Goal: Contribute content

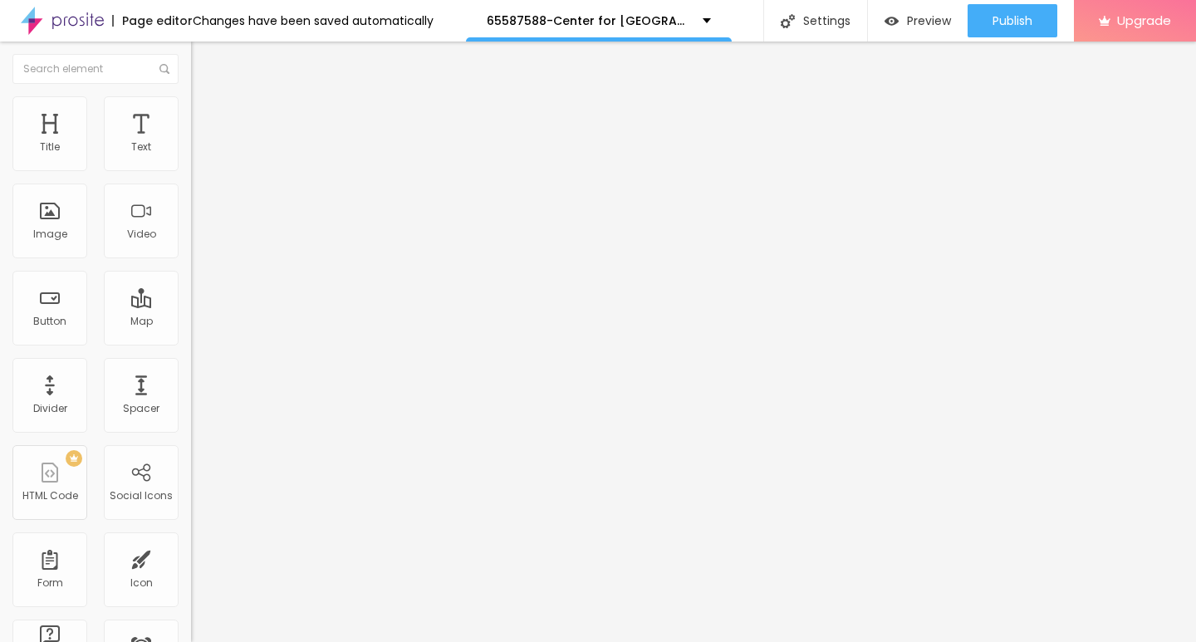
click at [191, 143] on span "Add image" at bounding box center [225, 136] width 68 height 14
click at [191, 98] on img at bounding box center [198, 103] width 15 height 15
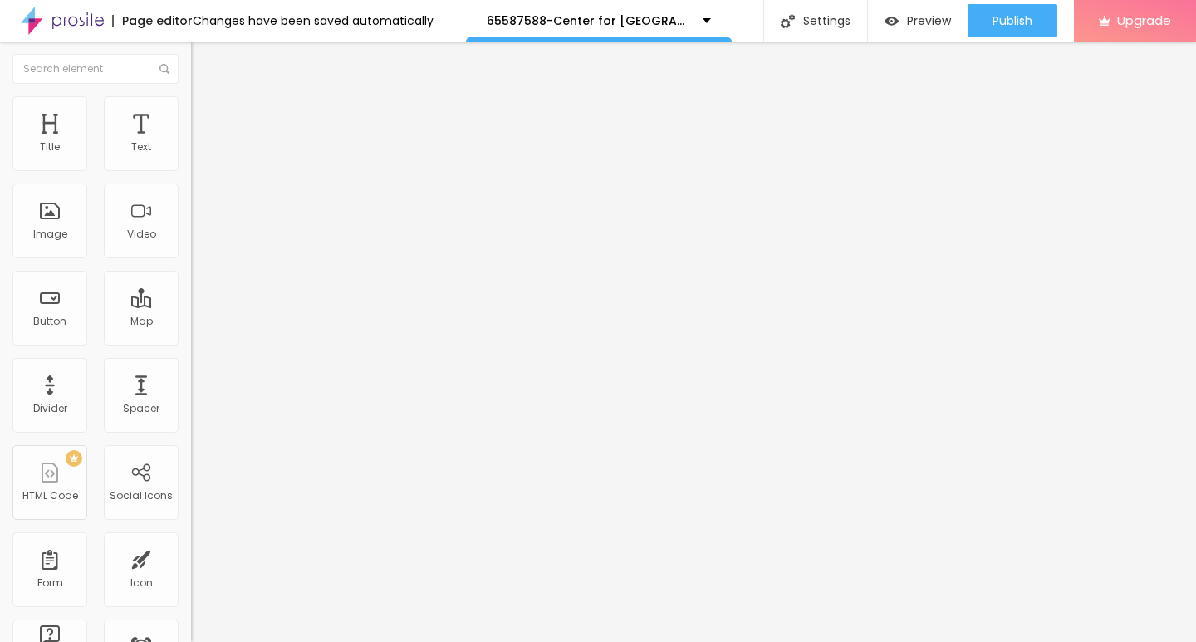
type input "95"
type input "80"
type input "50"
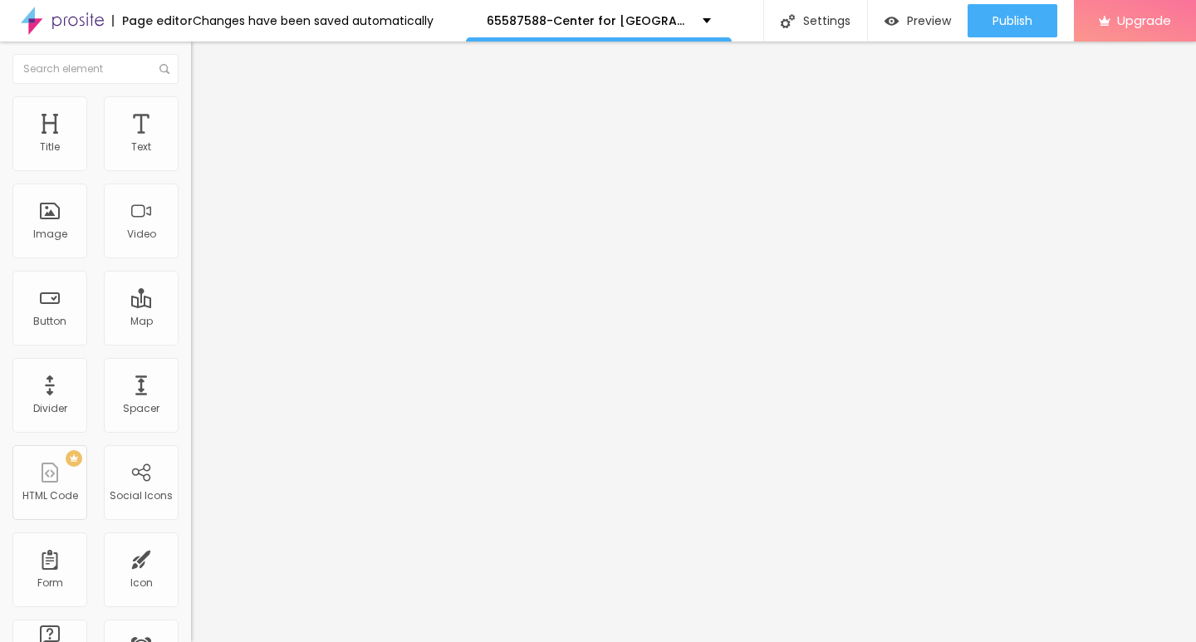
type input "50"
type input "40"
type input "30"
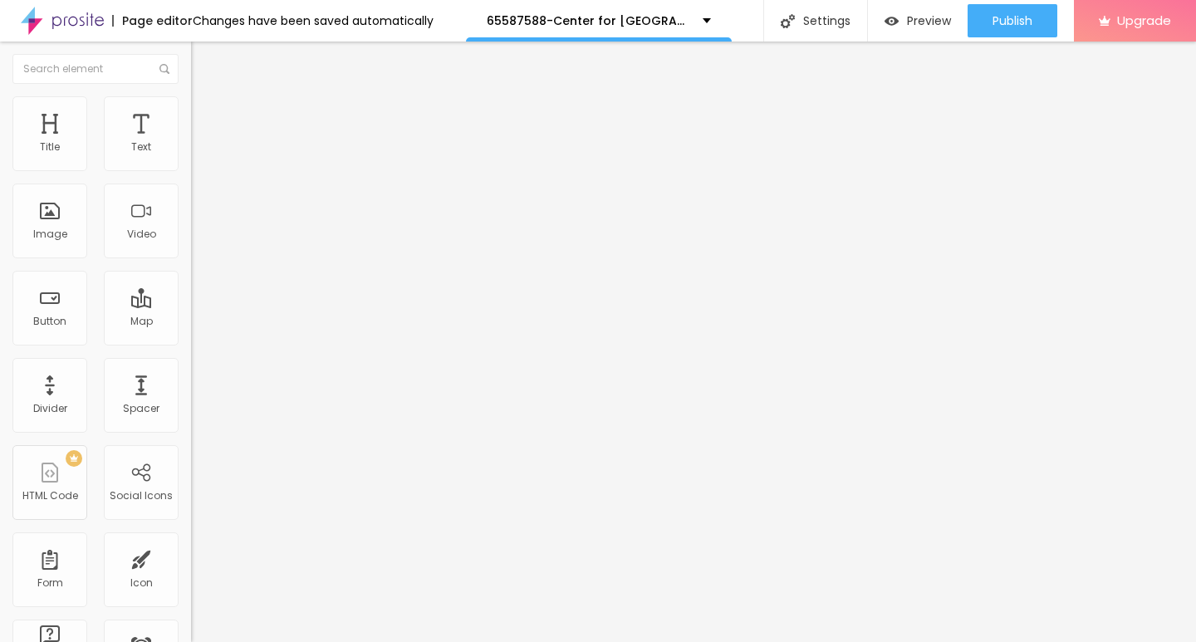
type input "25"
type input "20"
type input "15"
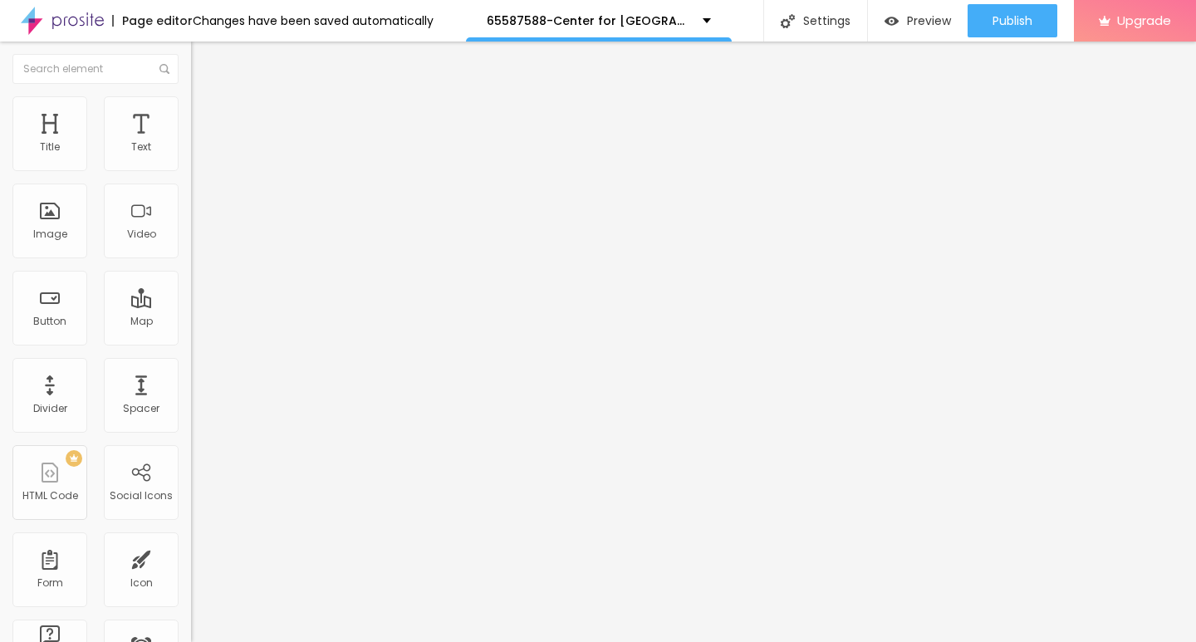
type input "15"
type input "10"
drag, startPoint x: 171, startPoint y: 174, endPoint x: 0, endPoint y: 175, distance: 171.1
type input "10"
click at [191, 170] on input "range" at bounding box center [244, 163] width 107 height 13
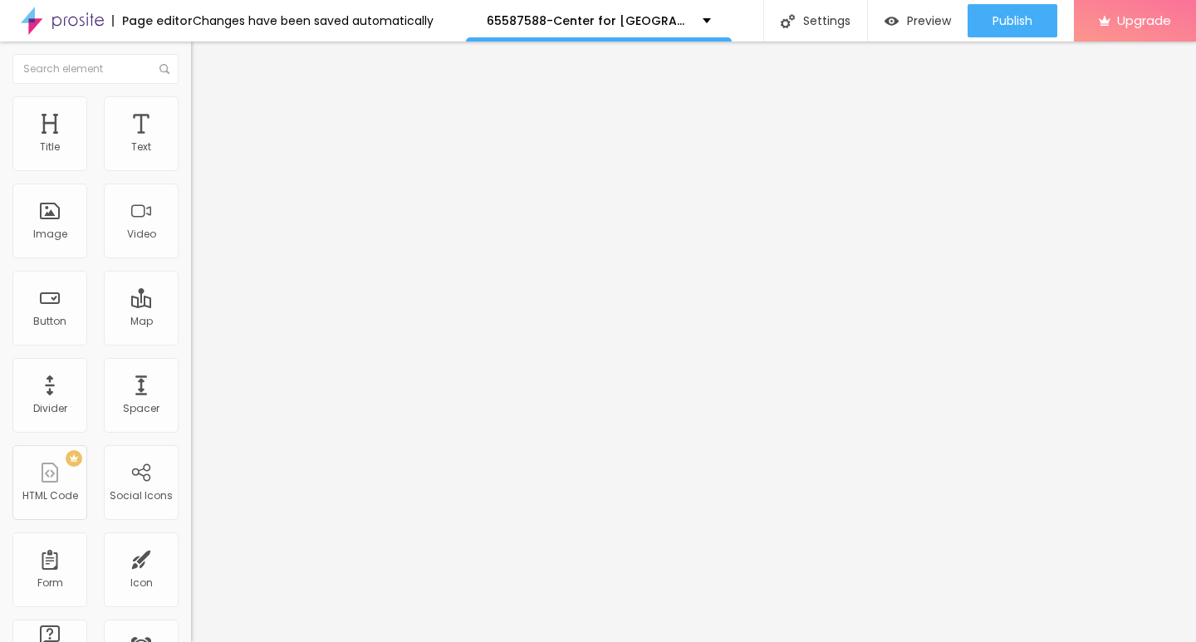
click at [203, 57] on img "button" at bounding box center [209, 60] width 13 height 13
click at [199, 153] on icon "button" at bounding box center [202, 149] width 7 height 7
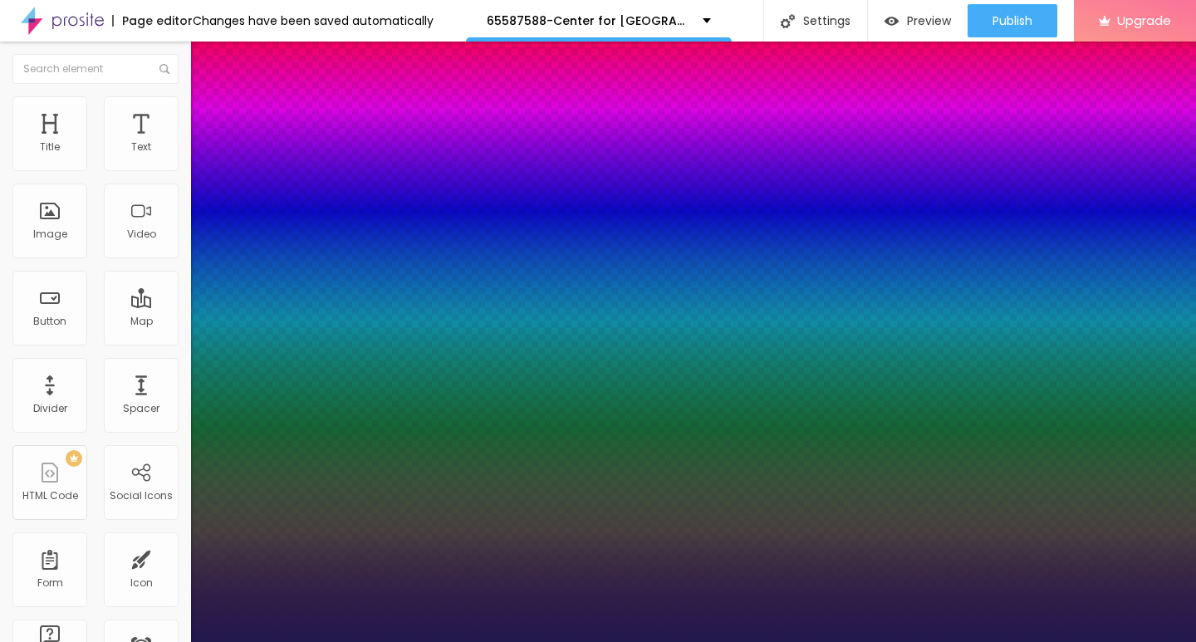
type input "1"
type input "15"
type input "1"
type input "22"
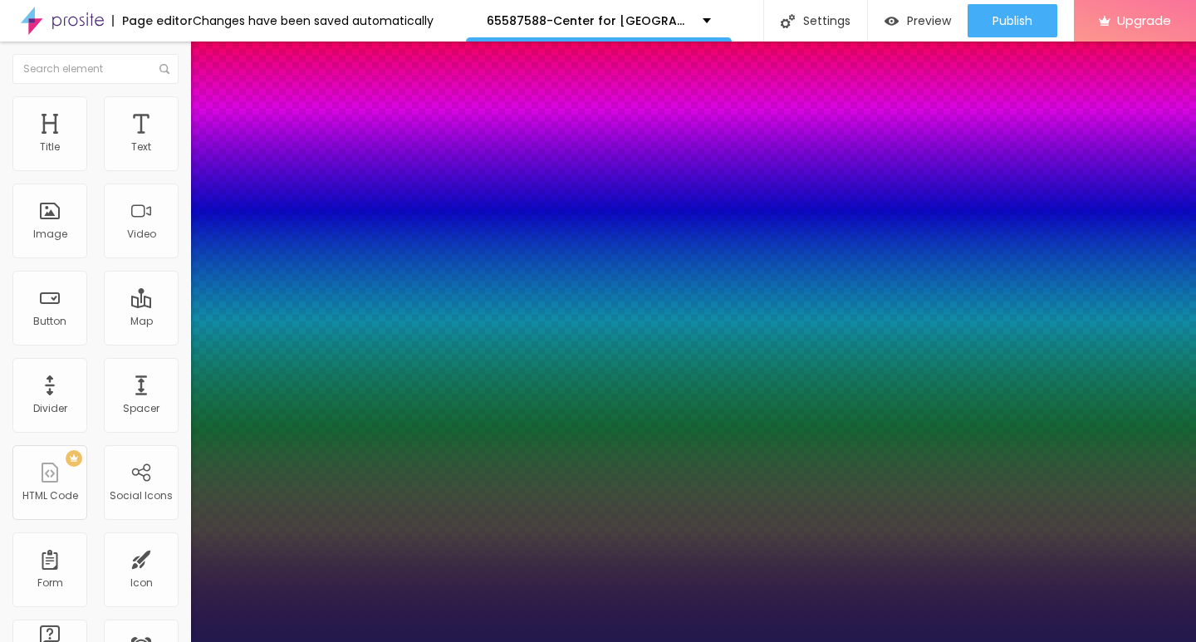
type input "22"
type input "1"
type input "23"
type input "1"
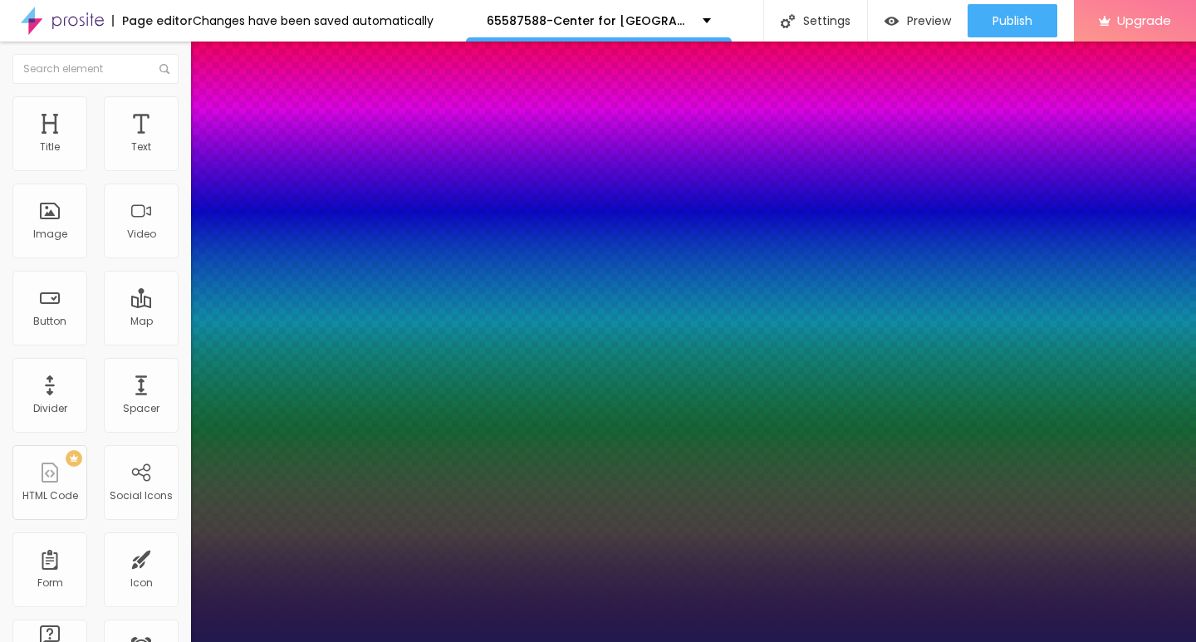
type input "24"
type input "1"
type input "25"
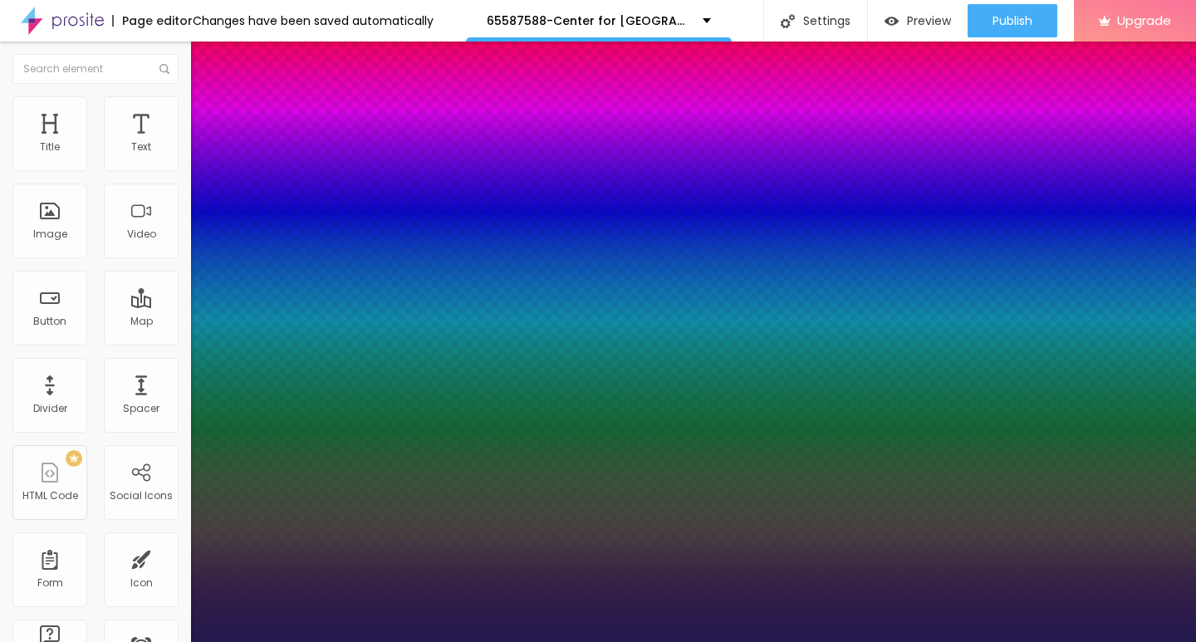
type input "1"
type input "26"
type input "1"
type input "27"
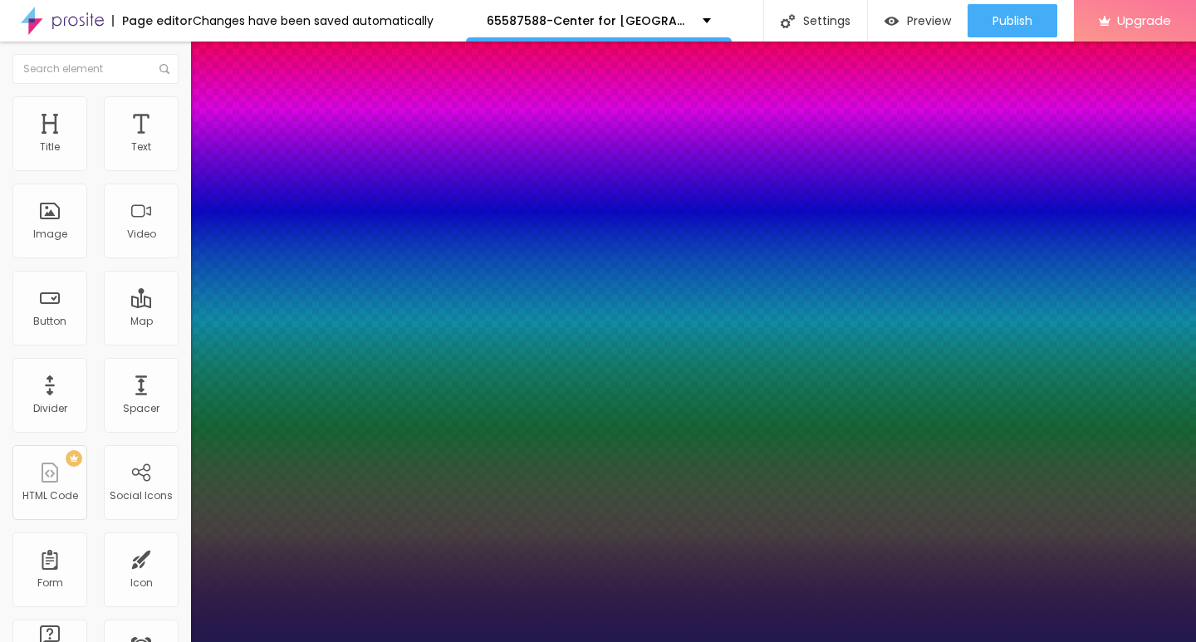
type input "27"
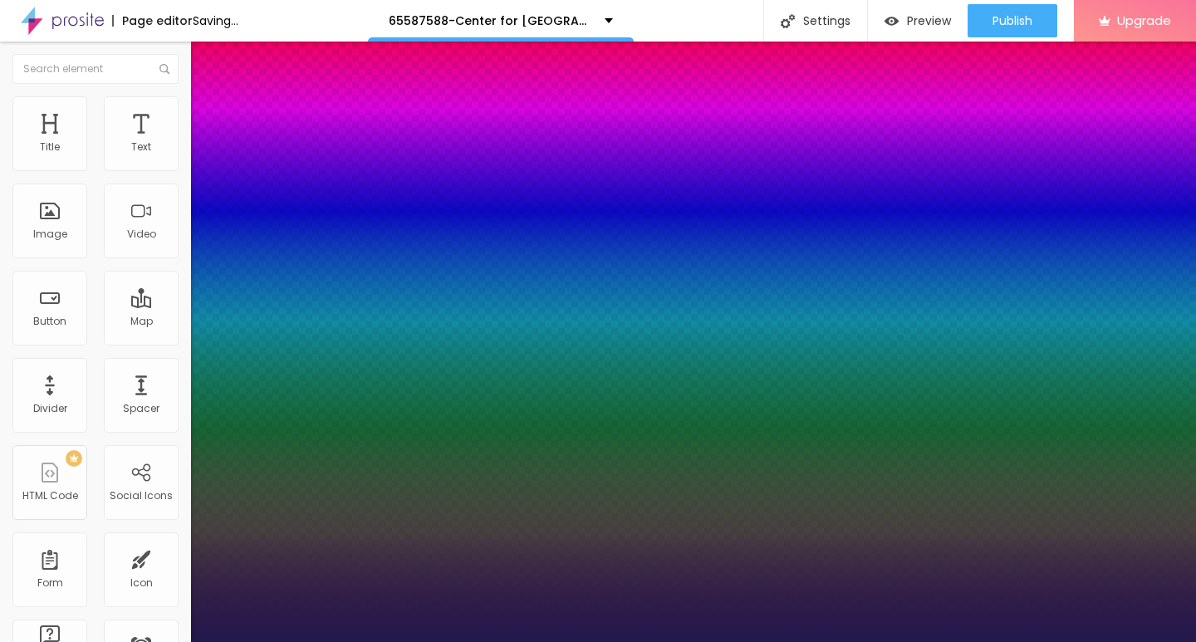
type input "1"
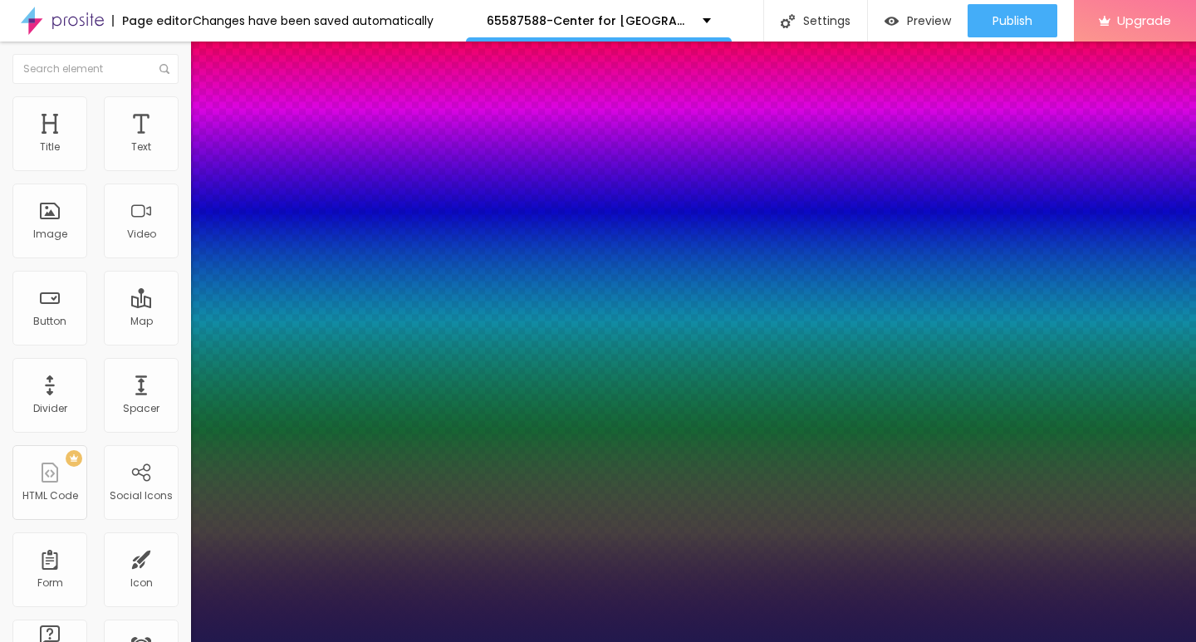
type input "26"
type input "1"
type input "25"
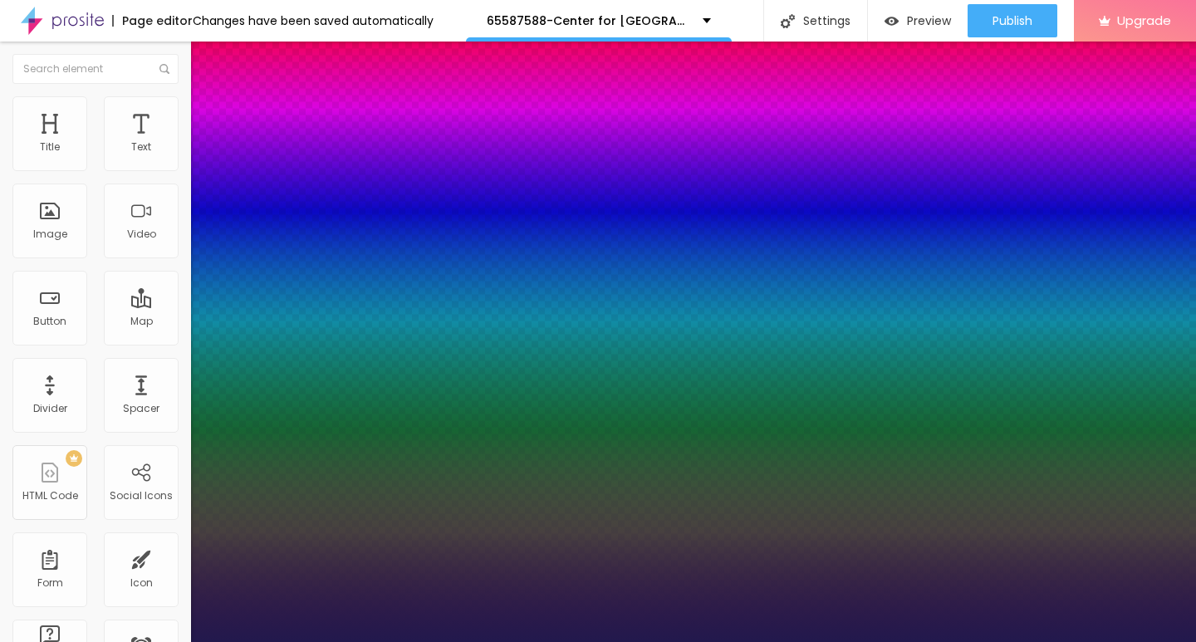
type input "1"
type input "24"
type input "1"
drag, startPoint x: 222, startPoint y: 282, endPoint x: 235, endPoint y: 282, distance: 13.3
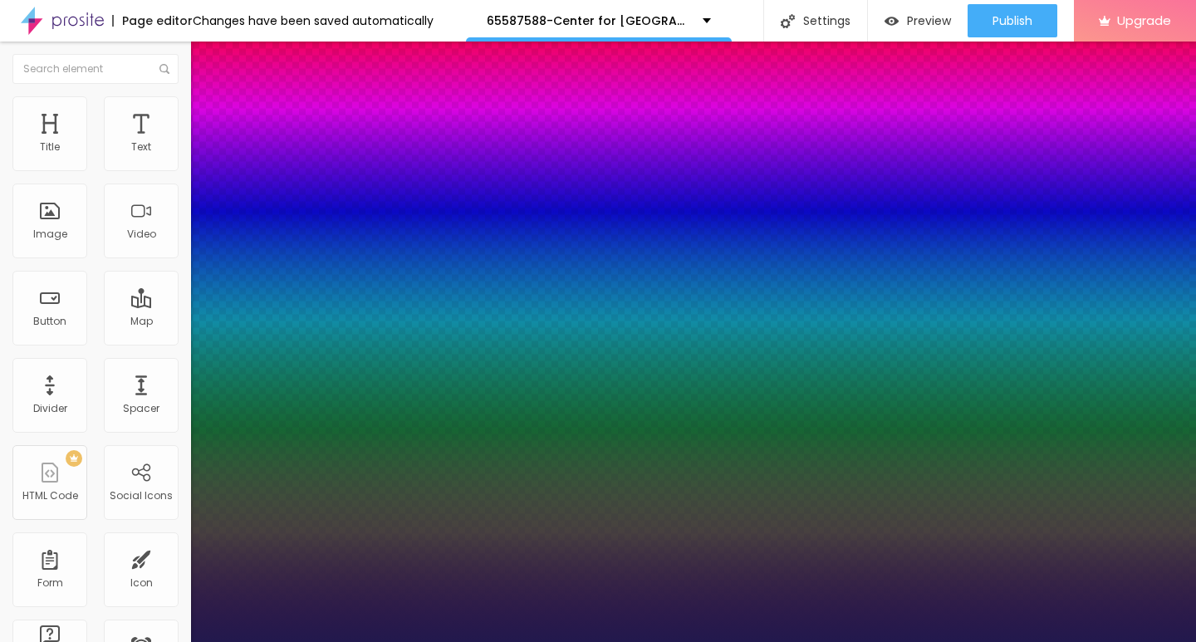
type input "24"
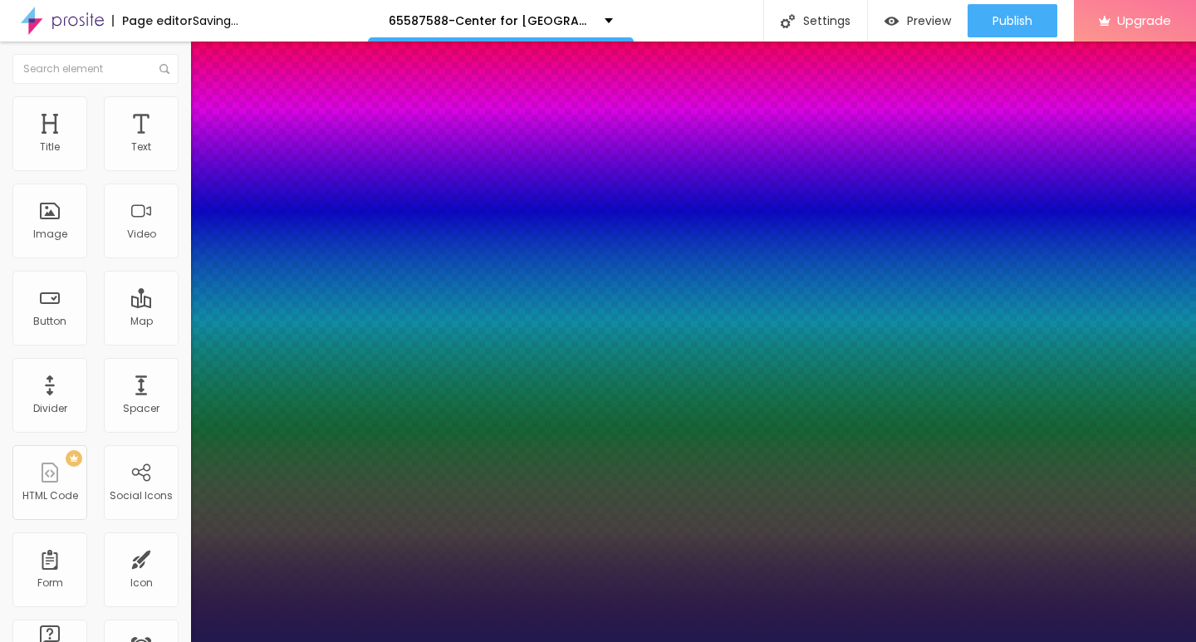
type input "1"
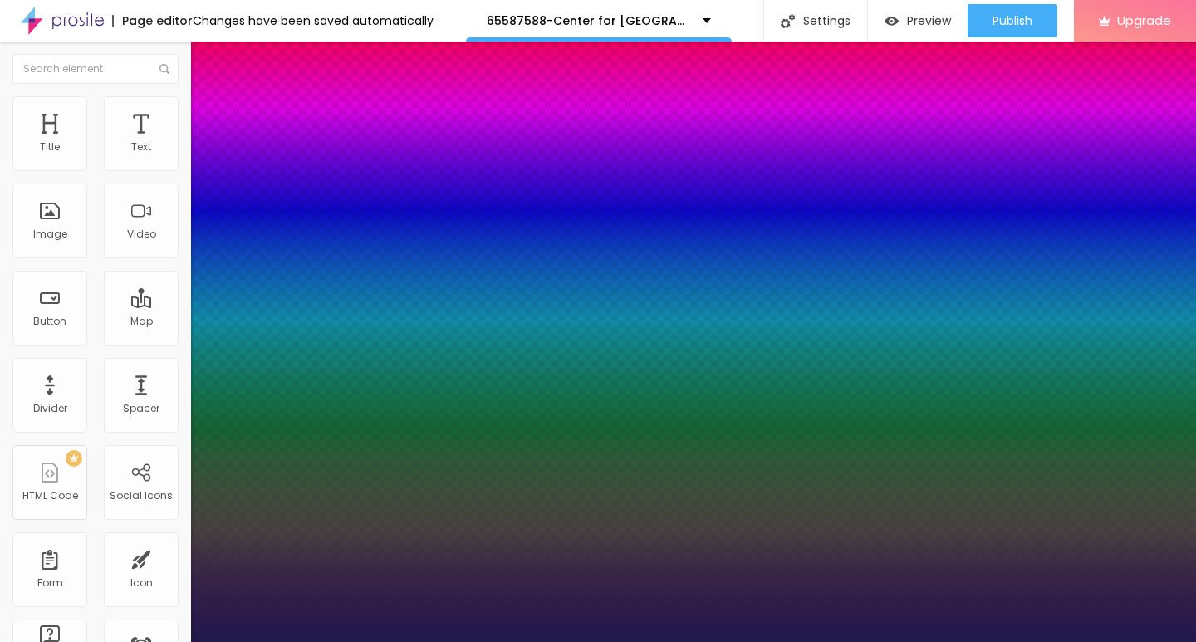
type input "25"
type input "1"
type input "26"
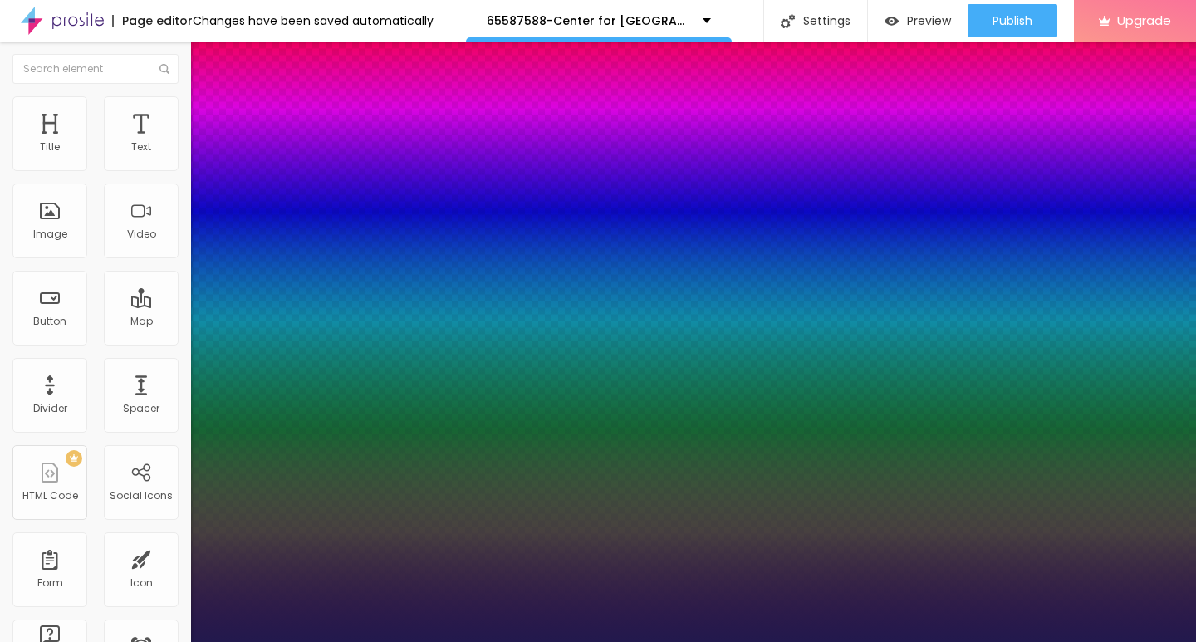
type input "1"
type input "27"
type input "1"
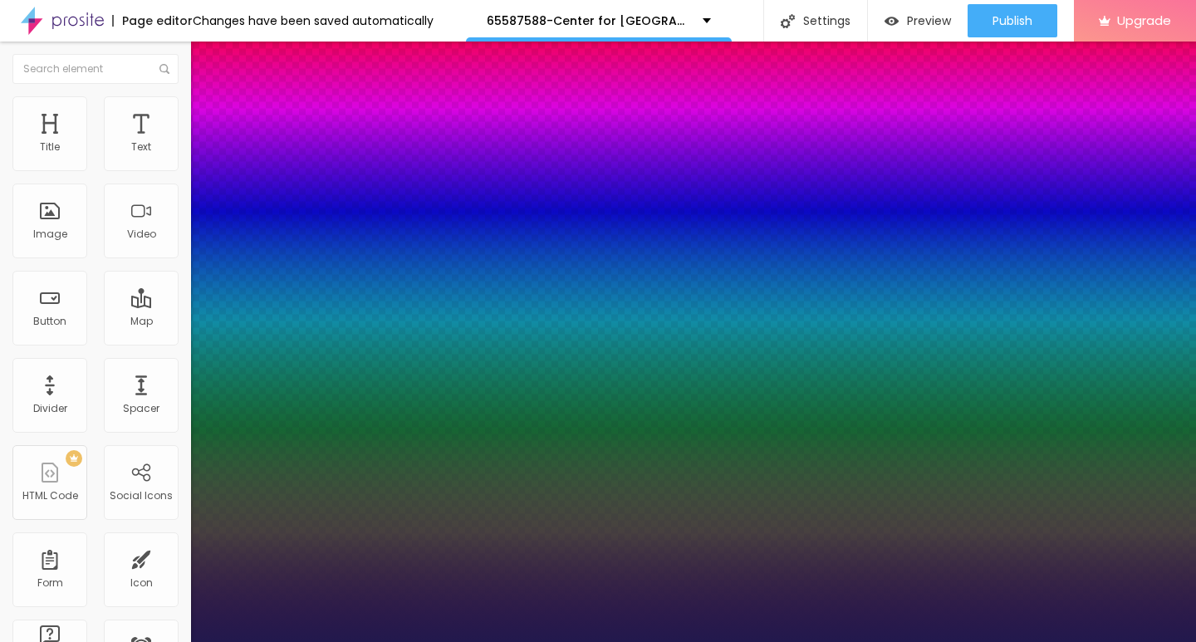
type input "26"
type input "1"
type input "25"
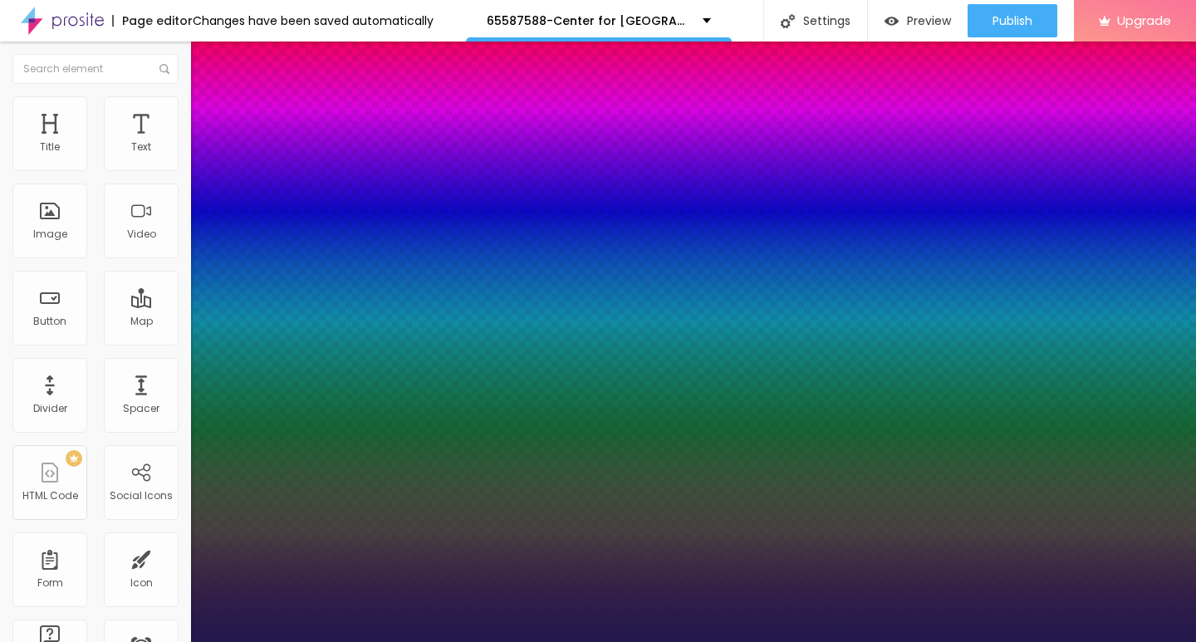
type input "1"
type input "24"
type input "1"
type input "25"
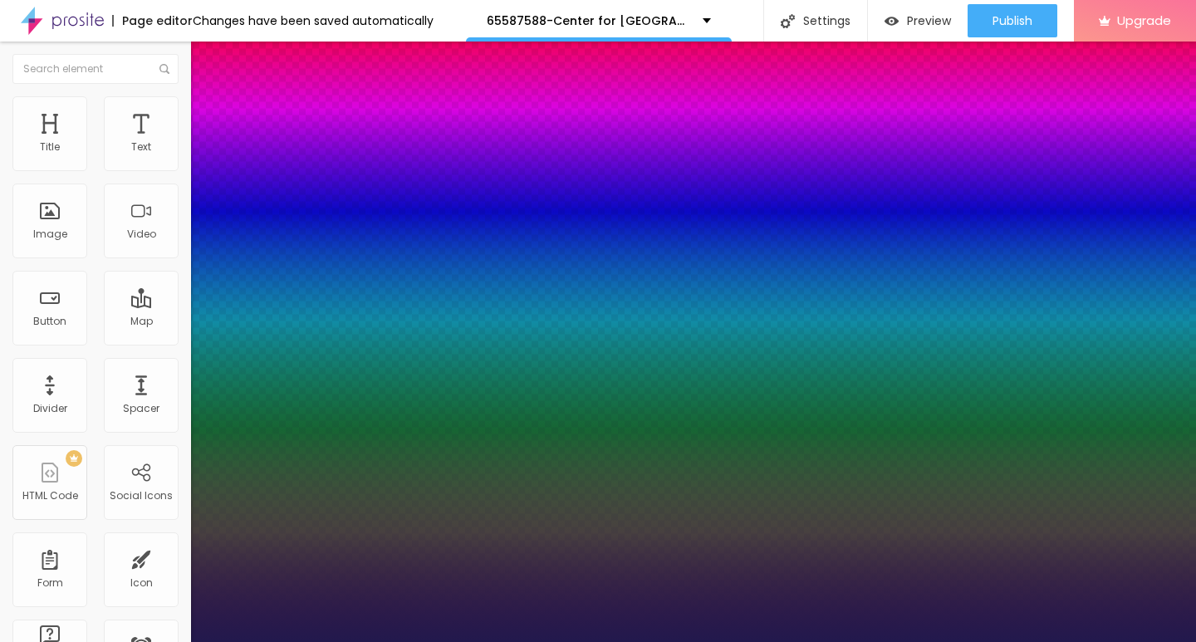
type input "25"
type input "1"
type input "26"
type input "1"
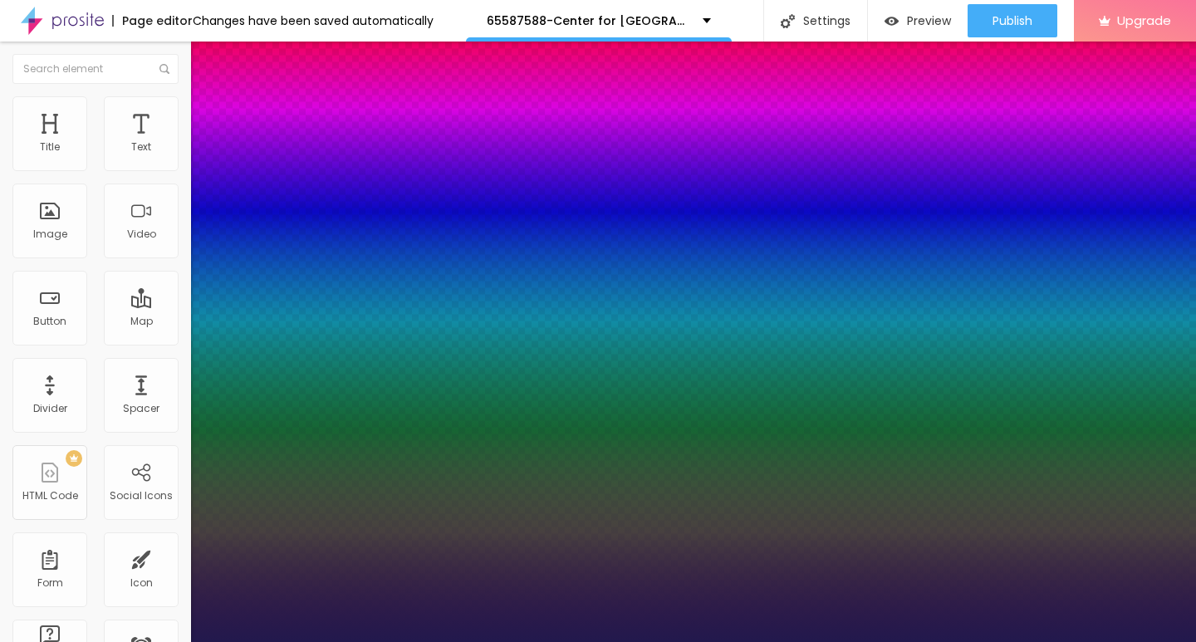
type input "25"
type input "1"
type input "24"
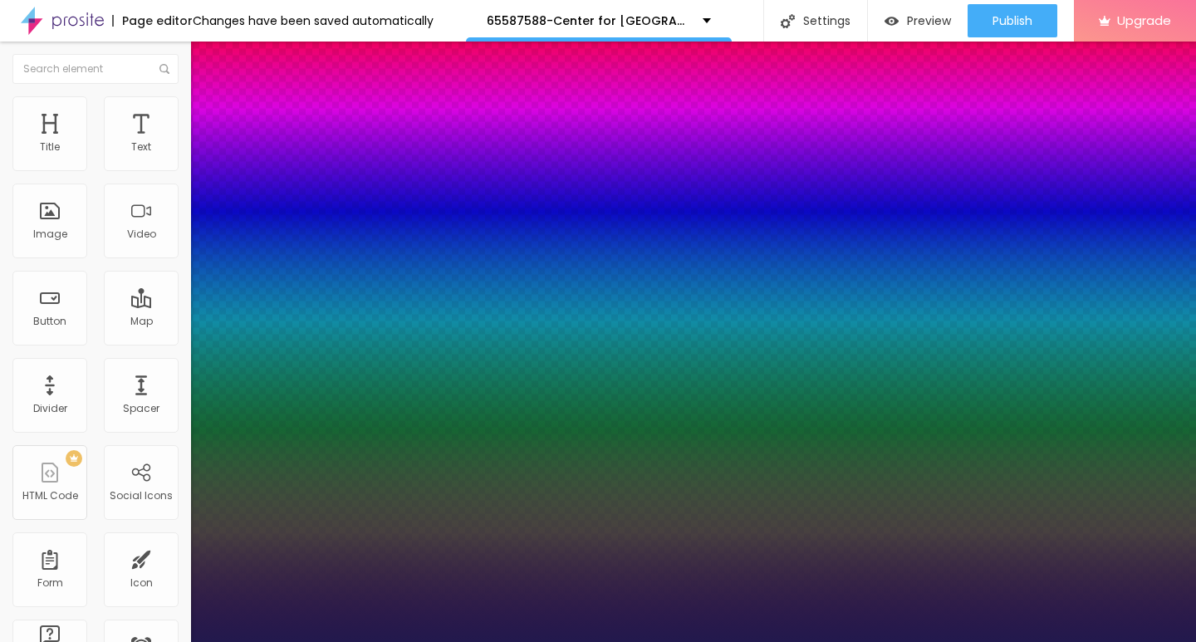
type input "24"
type input "1"
type input "25"
type input "1"
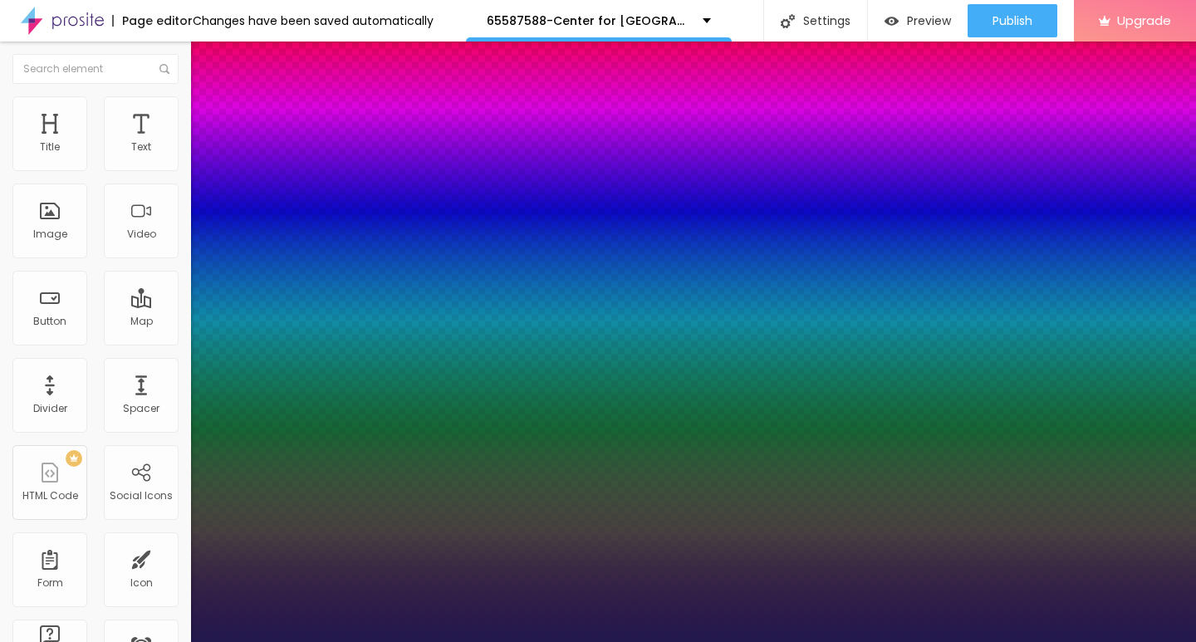
type input "26"
type input "1"
type input "25"
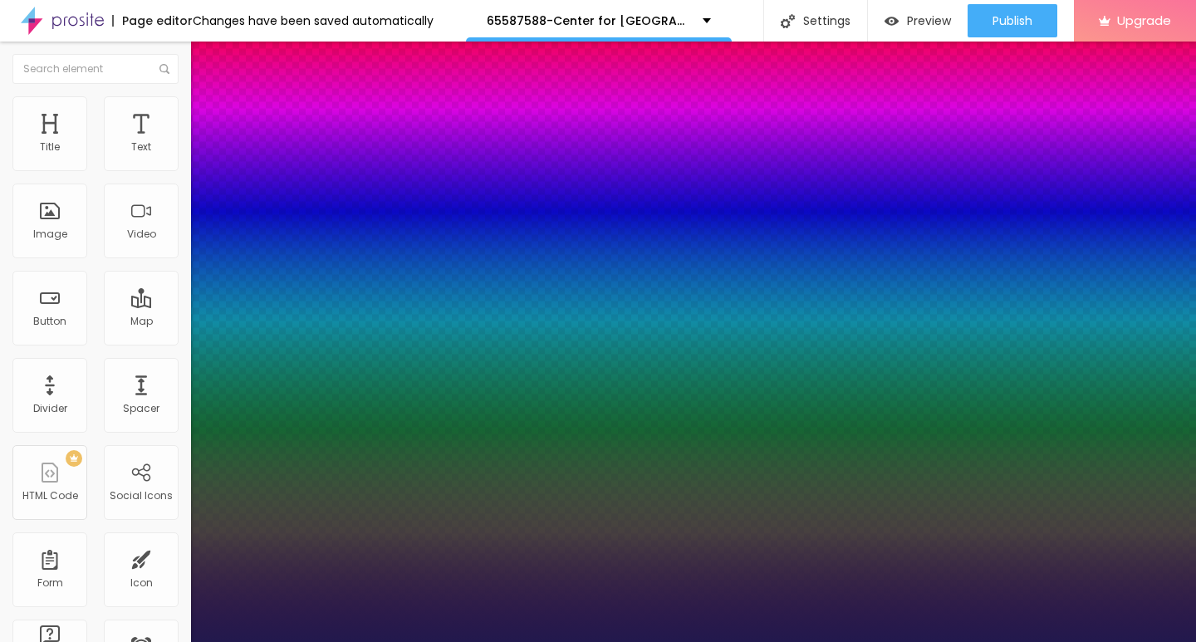
type input "1"
type input "25"
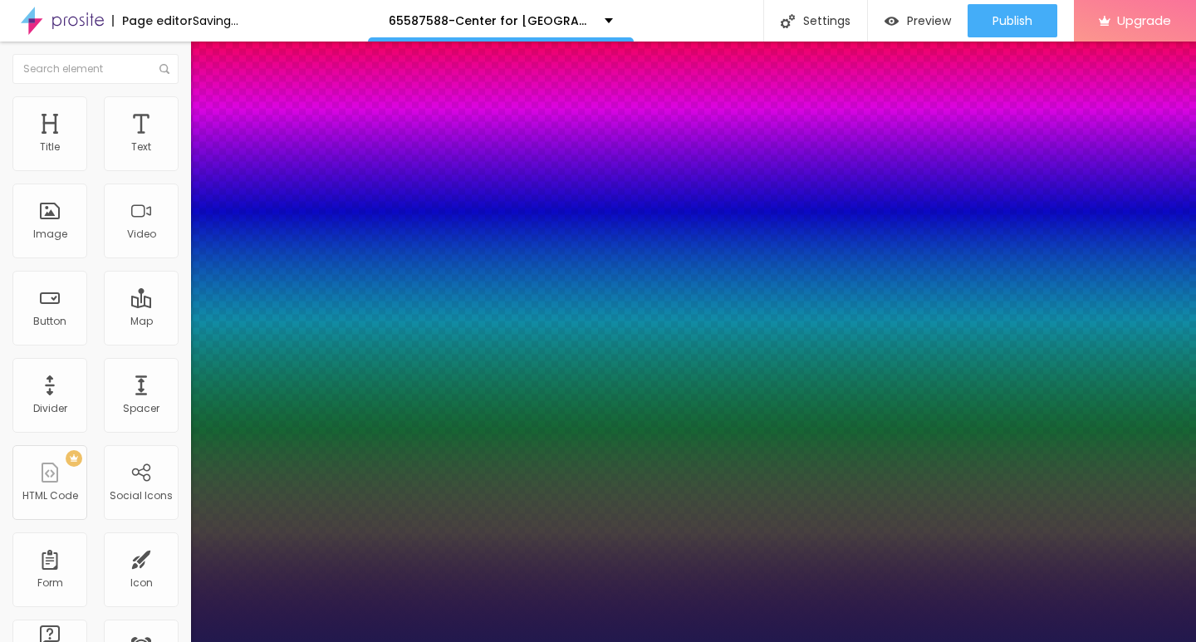
type input "1"
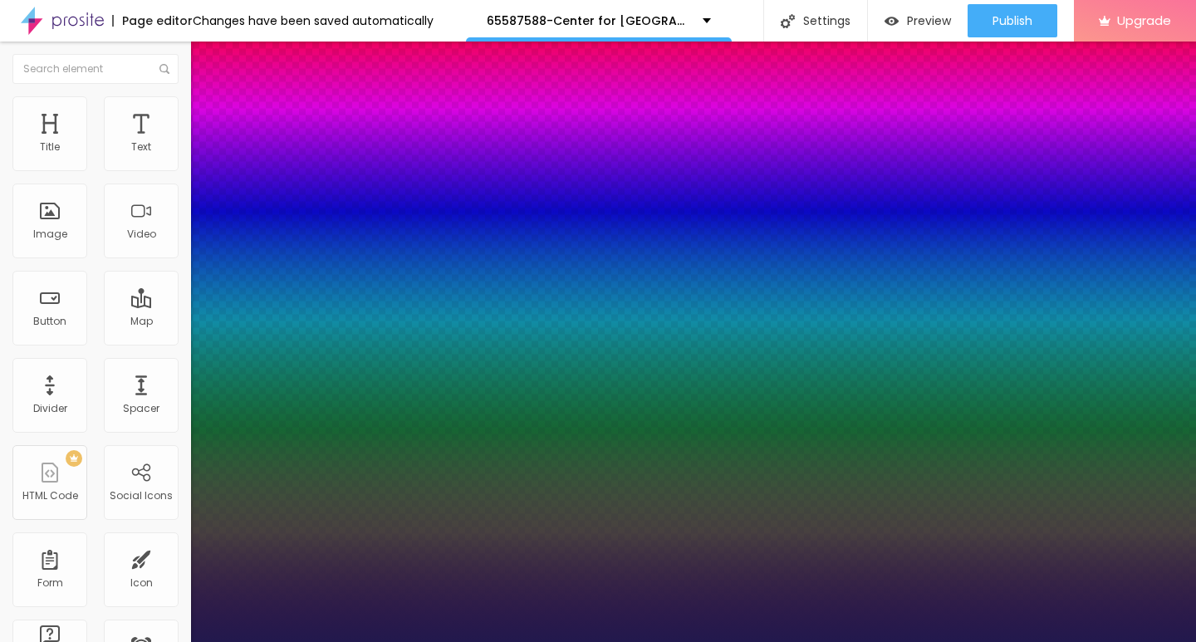
click at [541, 641] on div at bounding box center [598, 642] width 1196 height 0
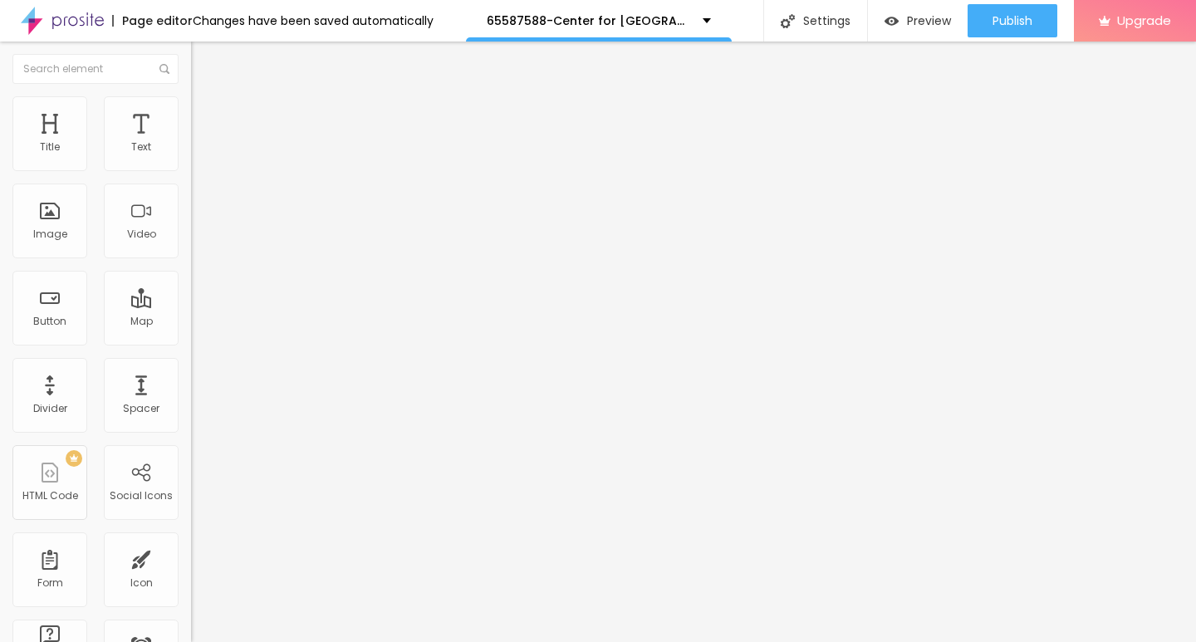
click at [203, 61] on img "button" at bounding box center [209, 60] width 13 height 13
drag, startPoint x: 77, startPoint y: 186, endPoint x: 5, endPoint y: 184, distance: 72.3
click at [191, 184] on div "Text Click me Align Size Default Small Default Big Link URL https:// Open in ne…" at bounding box center [286, 251] width 191 height 242
paste input "→ VIEW DOCUMENT HERE"
type input "→ VIEW DOCUMENT HERE"
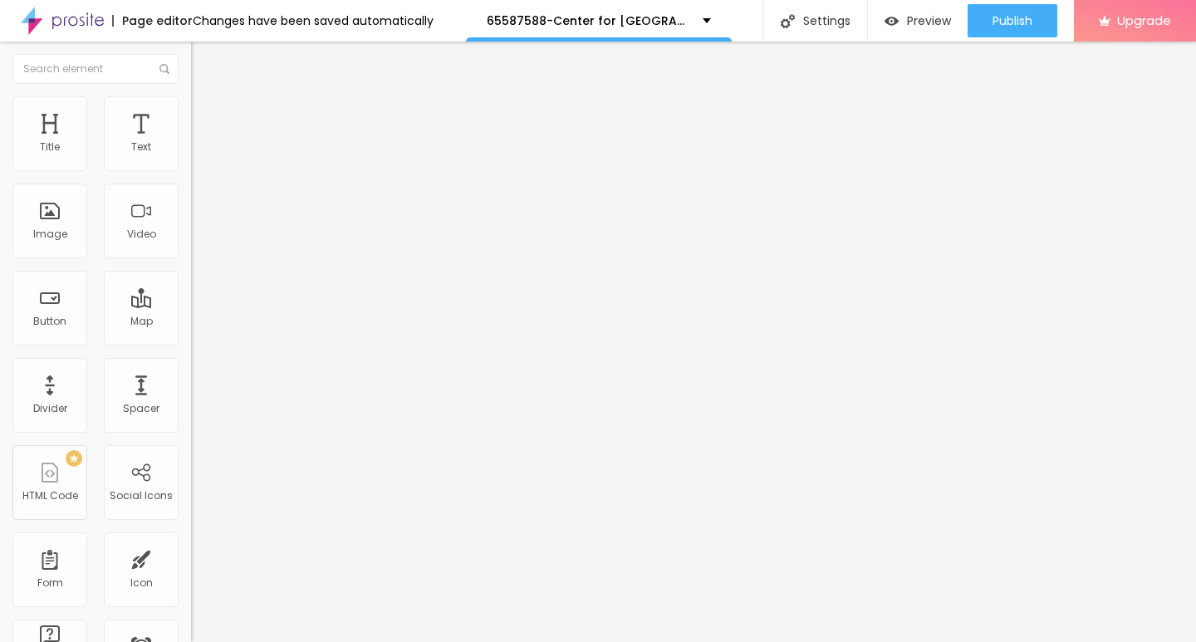
click at [191, 339] on input "https://" at bounding box center [290, 334] width 199 height 17
drag, startPoint x: 80, startPoint y: 343, endPoint x: 0, endPoint y: 343, distance: 79.7
click at [191, 343] on div "Text → VIEW DOCUMENT HERE Align Size Default Small Default Big Link URL https:/…" at bounding box center [286, 251] width 191 height 242
paste input "[DOMAIN_NAME]"
type input "[URL][DOMAIN_NAME]"
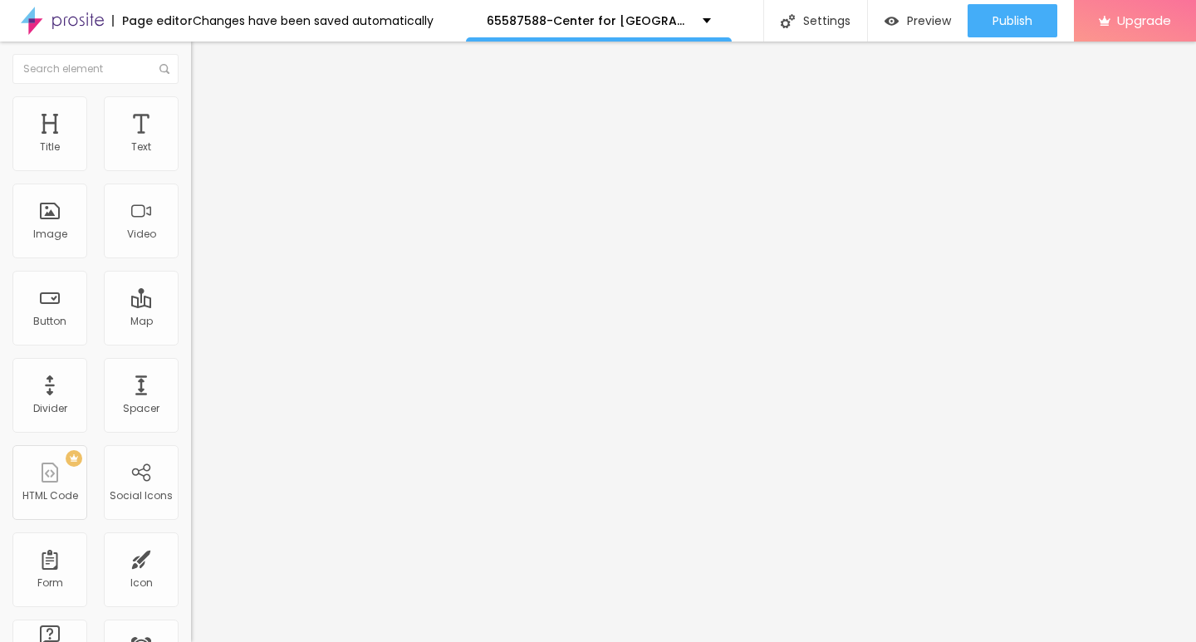
click at [191, 102] on img at bounding box center [198, 103] width 15 height 15
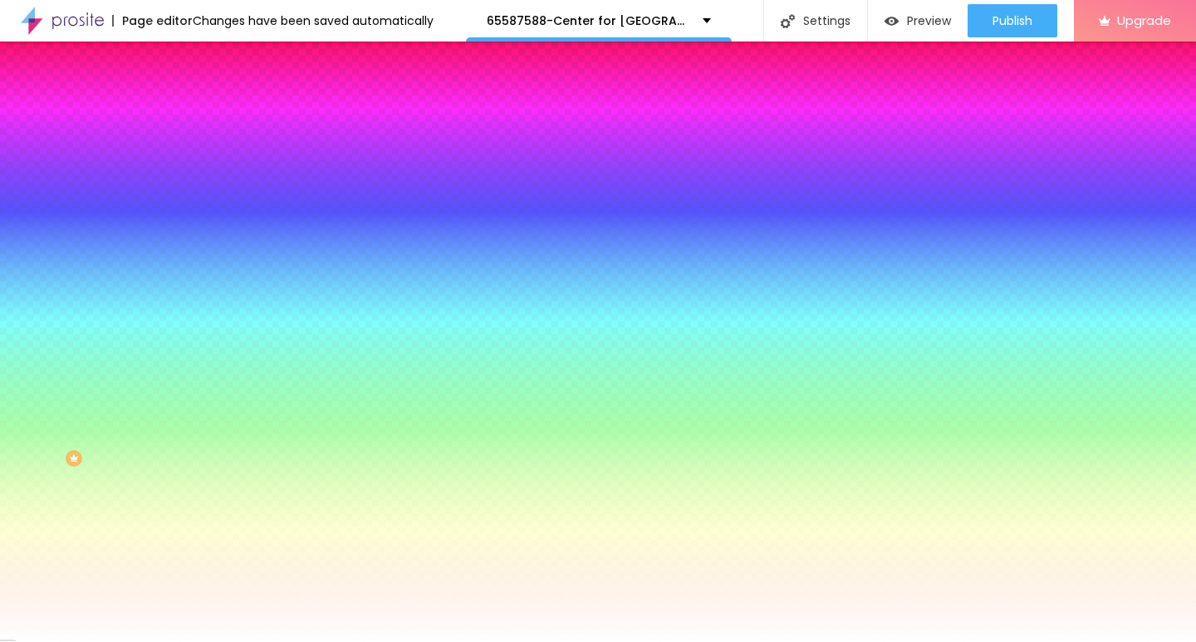
click at [199, 208] on icon "button" at bounding box center [202, 211] width 7 height 7
type input "17"
type input "18"
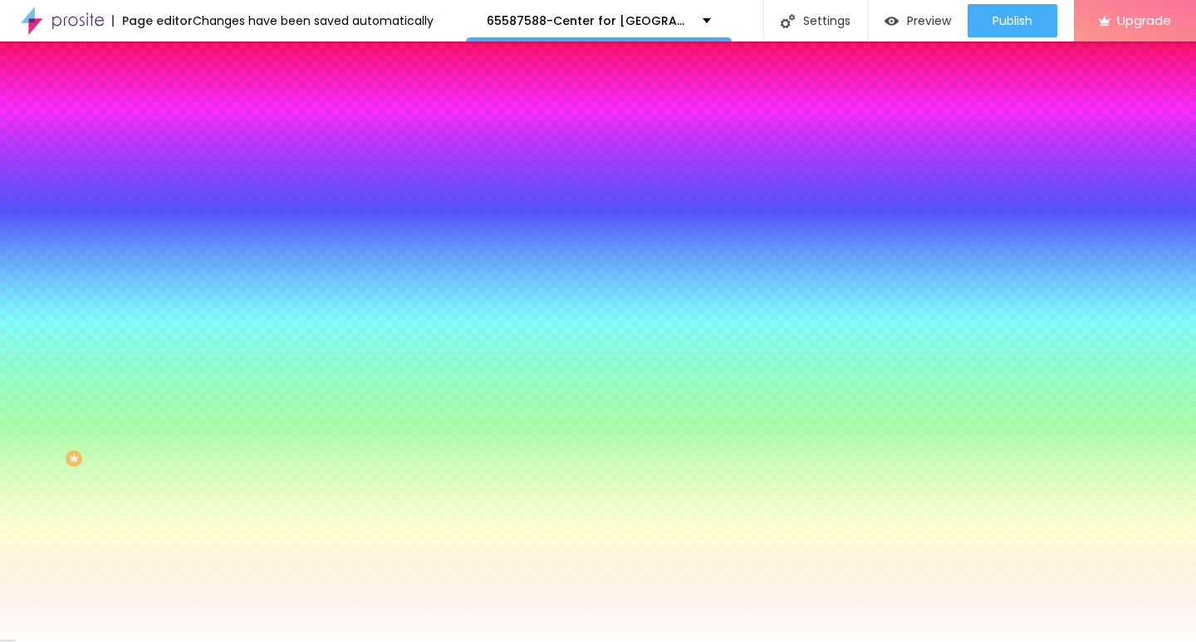
type input "19"
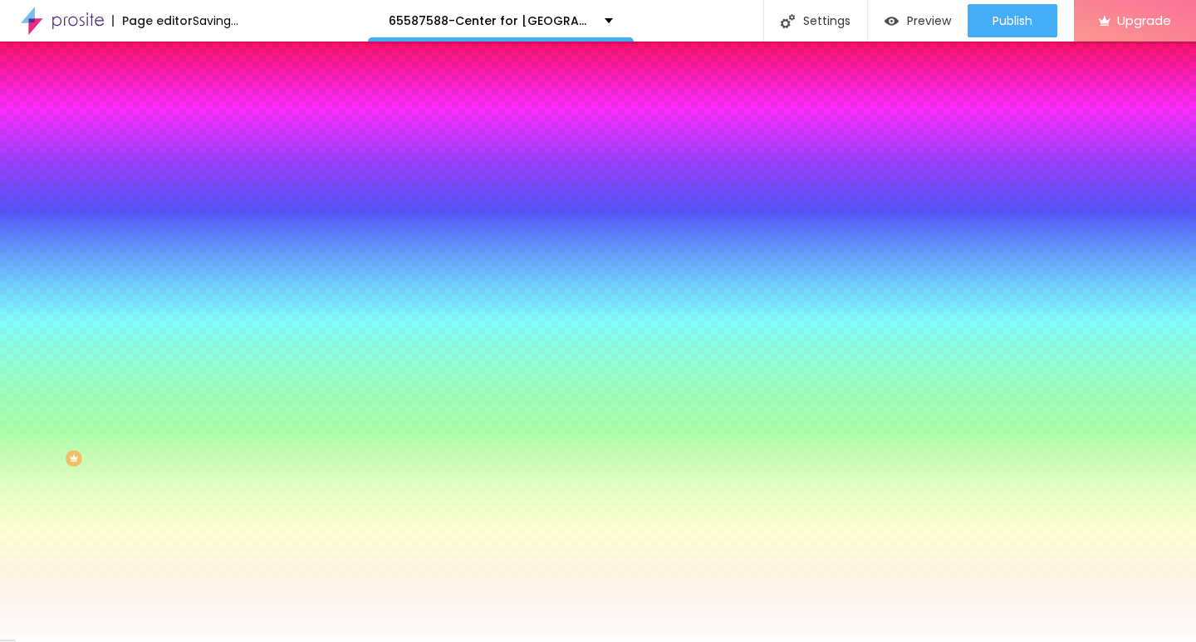
type input "20"
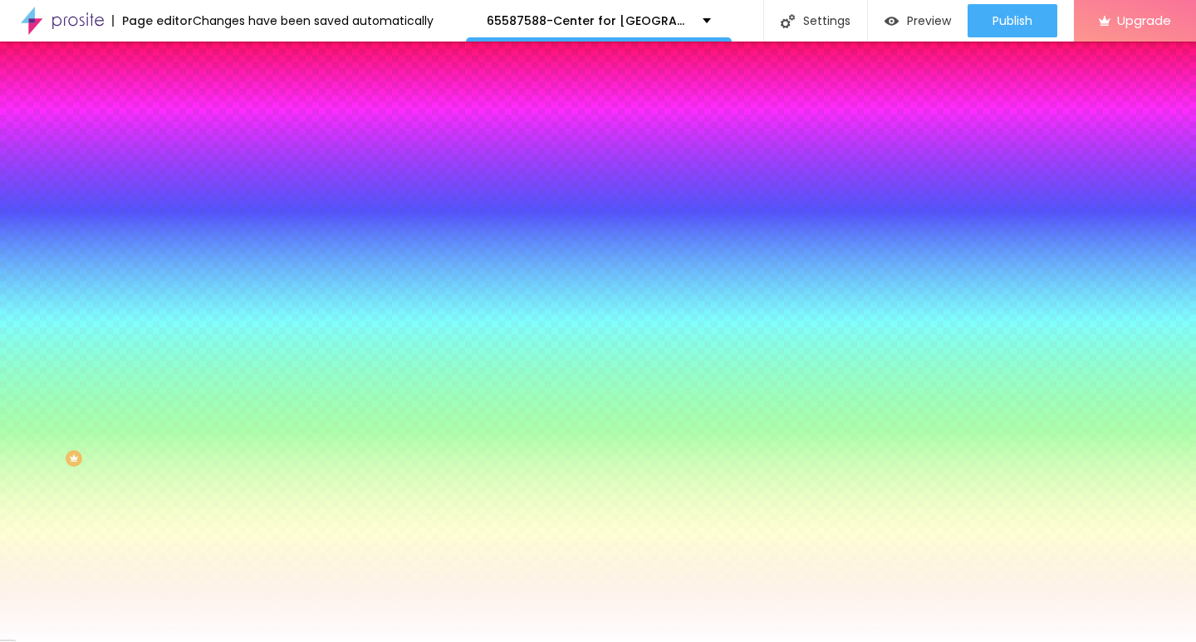
type input "21"
type input "22"
drag, startPoint x: 253, startPoint y: 320, endPoint x: 282, endPoint y: 320, distance: 29.1
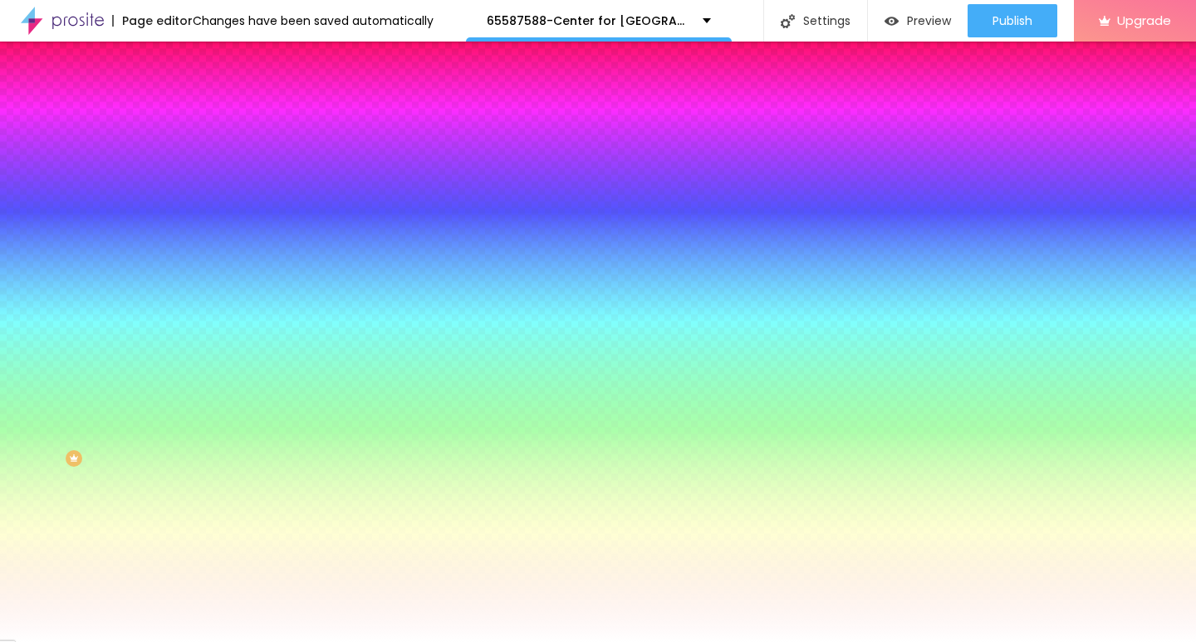
type input "22"
click at [560, 641] on div at bounding box center [598, 642] width 1196 height 0
click at [203, 56] on img "button" at bounding box center [209, 60] width 13 height 13
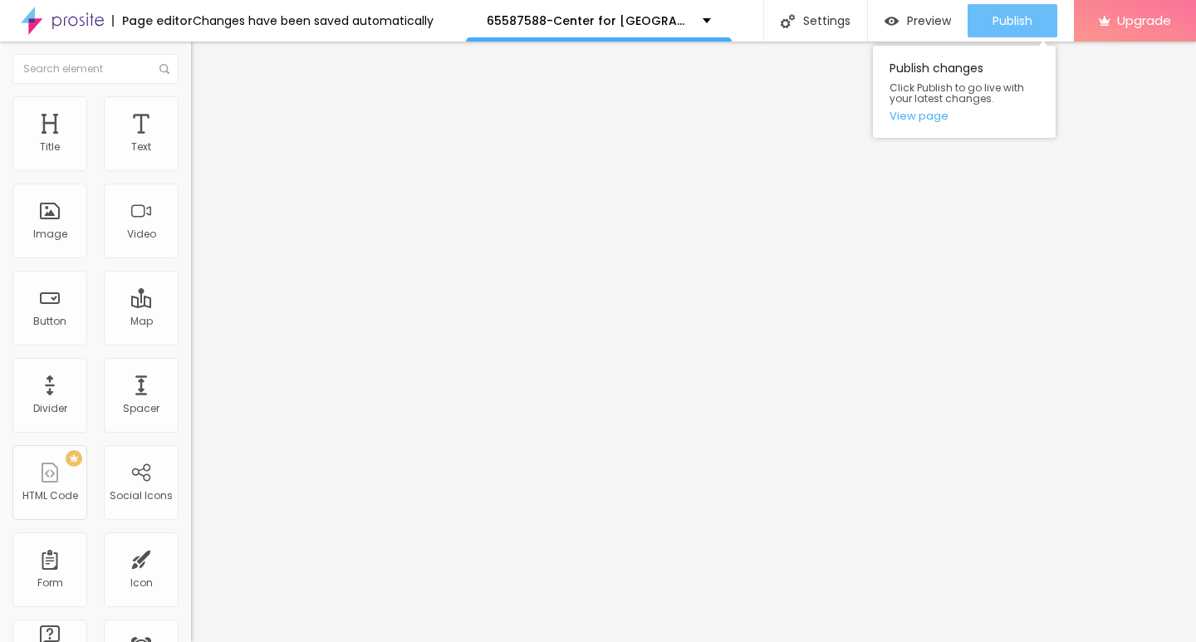
click at [1008, 20] on span "Publish" at bounding box center [1012, 20] width 40 height 13
